Goal: Task Accomplishment & Management: Manage account settings

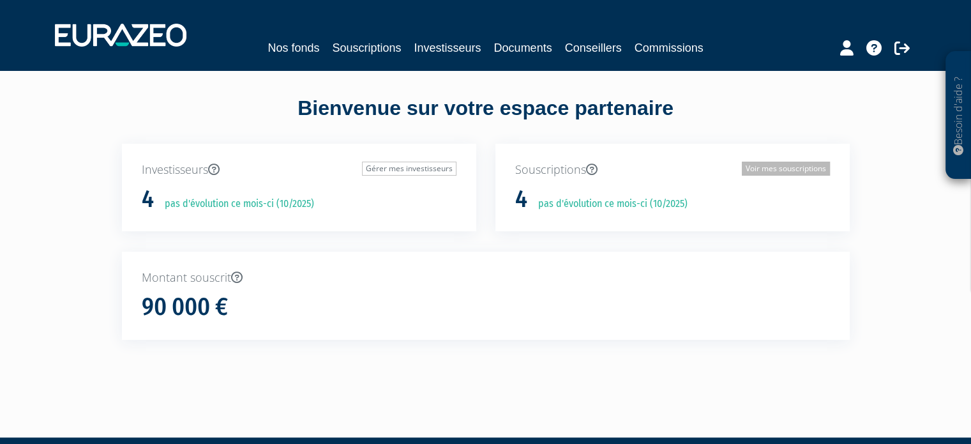
click at [761, 165] on link "Voir mes souscriptions" at bounding box center [786, 169] width 88 height 14
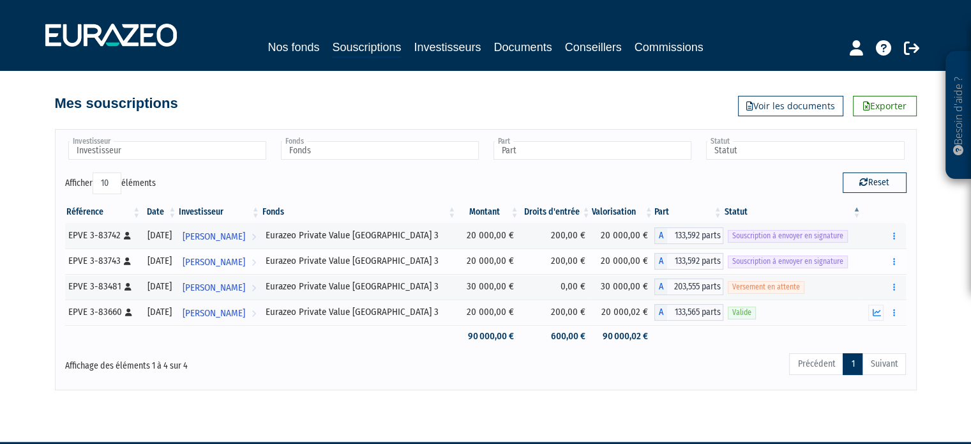
drag, startPoint x: 155, startPoint y: 260, endPoint x: 201, endPoint y: 260, distance: 46.6
click at [173, 260] on div "[DATE]" at bounding box center [159, 260] width 27 height 13
drag, startPoint x: 154, startPoint y: 232, endPoint x: 197, endPoint y: 236, distance: 42.9
click at [173, 236] on div "[DATE]" at bounding box center [159, 235] width 27 height 13
click at [894, 240] on button "button" at bounding box center [893, 236] width 15 height 16
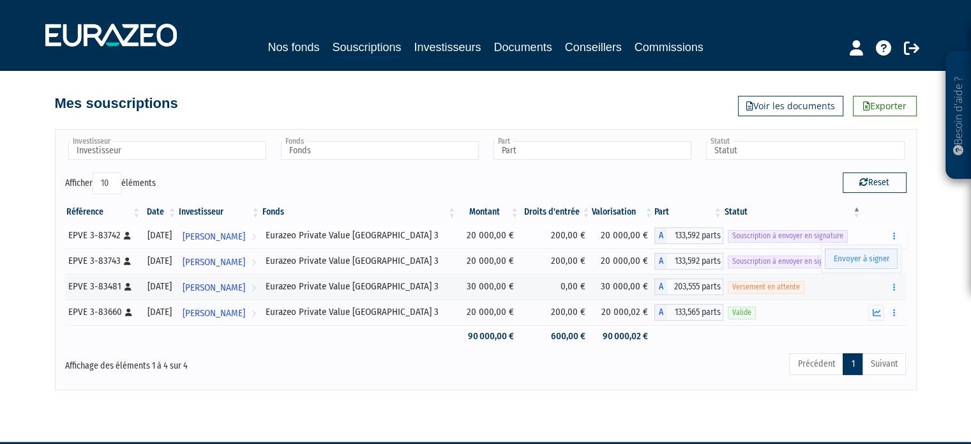
click at [862, 258] on link "Envoyer à signer" at bounding box center [861, 258] width 73 height 21
click at [894, 236] on icon "button" at bounding box center [894, 236] width 2 height 8
click at [895, 257] on button "button" at bounding box center [893, 261] width 15 height 16
click at [854, 282] on link "Envoyer à signer" at bounding box center [861, 284] width 73 height 21
click at [388, 178] on div "Afficher 10 25 50 100 éléments" at bounding box center [270, 184] width 411 height 25
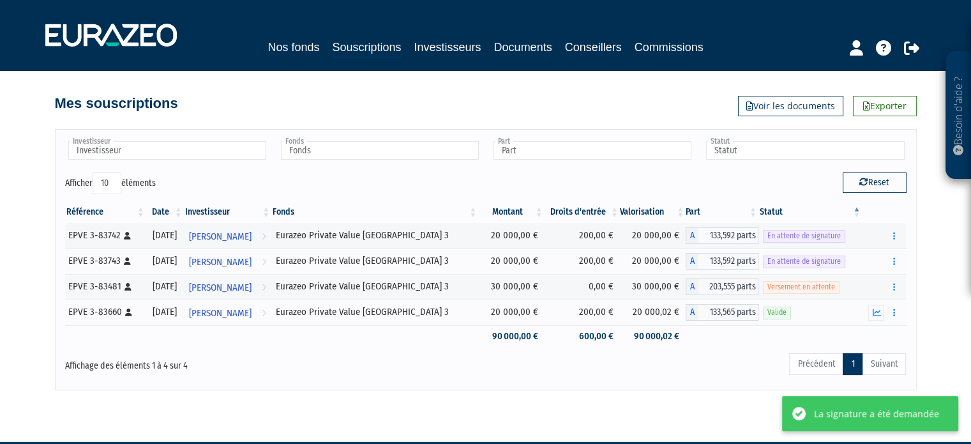
click at [716, 400] on html "Besoin d'aide ? × J'ai besoin d'aide Si vous avez une question à propos du fonc…" at bounding box center [485, 241] width 971 height 483
click at [698, 372] on div "Précédent 1 Suivant" at bounding box center [664, 366] width 483 height 28
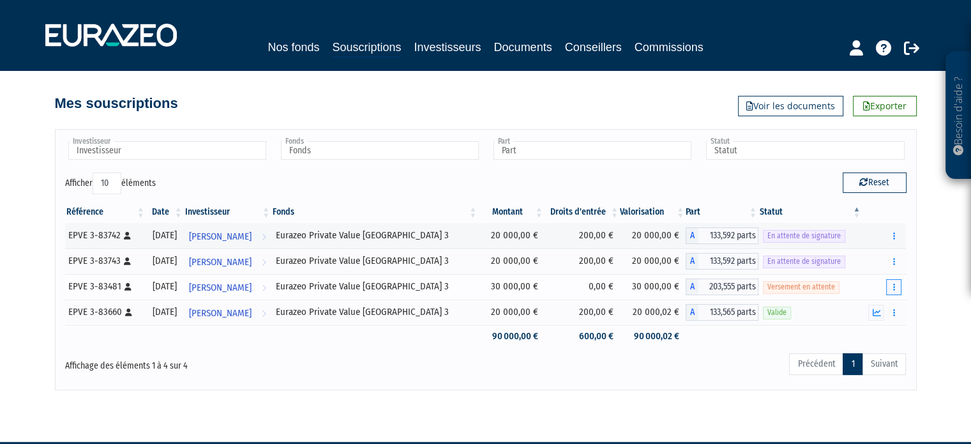
click at [894, 284] on icon "button" at bounding box center [894, 287] width 2 height 8
click at [958, 317] on div "Besoin d'aide ? × J'ai besoin d'aide Si vous avez une question à propos du fonc…" at bounding box center [485, 195] width 971 height 390
click at [911, 50] on icon at bounding box center [911, 47] width 15 height 15
